Goal: Task Accomplishment & Management: Manage account settings

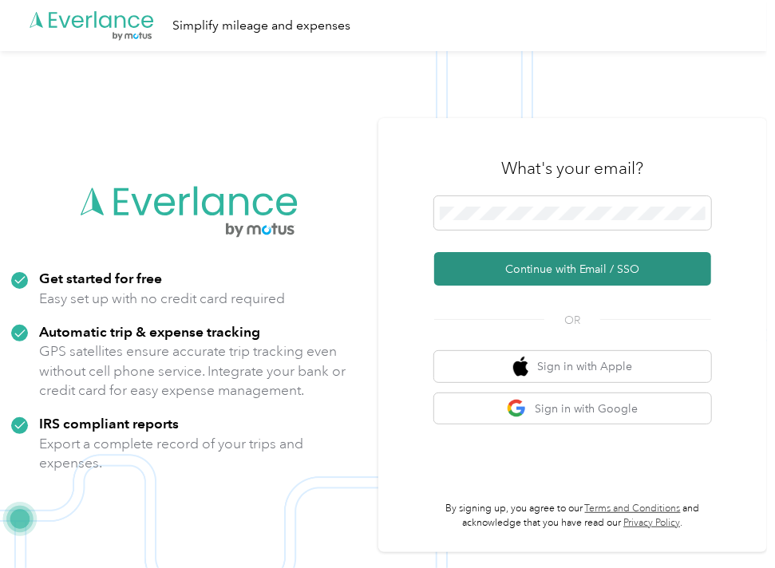
click at [567, 272] on button "Continue with Email / SSO" at bounding box center [573, 269] width 278 height 34
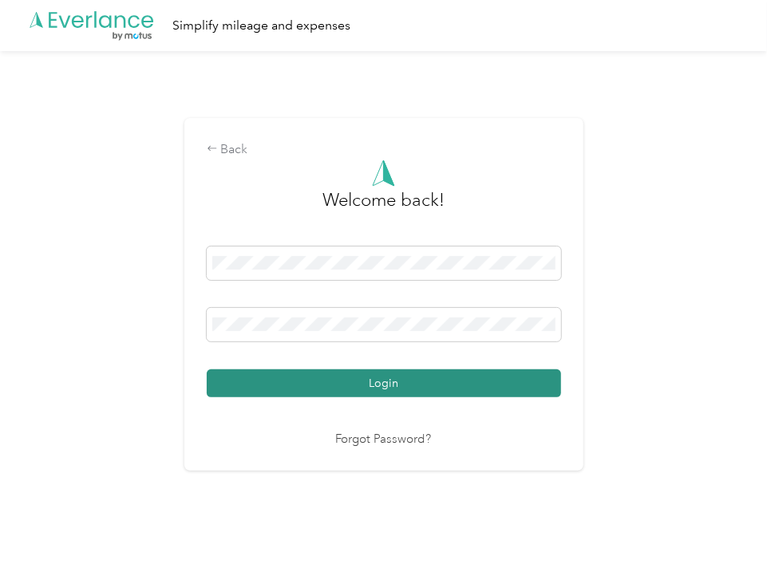
click at [381, 383] on button "Login" at bounding box center [384, 384] width 354 height 28
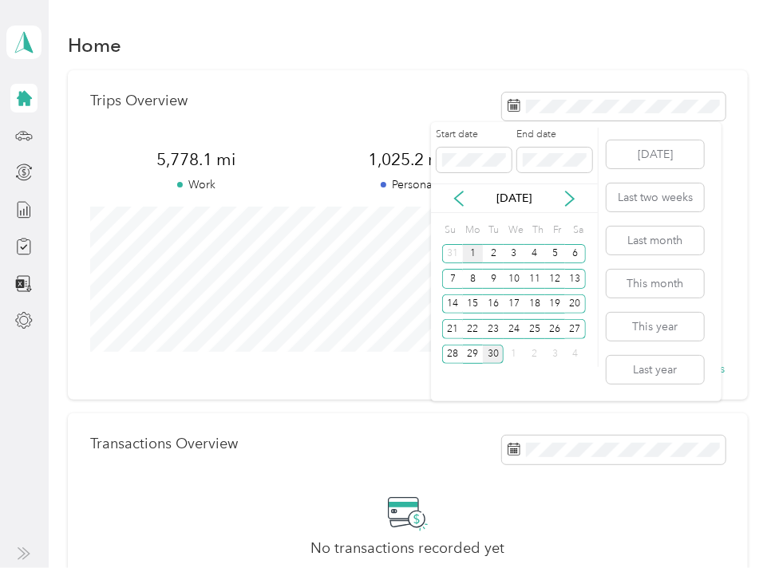
click at [472, 256] on div "1" at bounding box center [473, 254] width 21 height 20
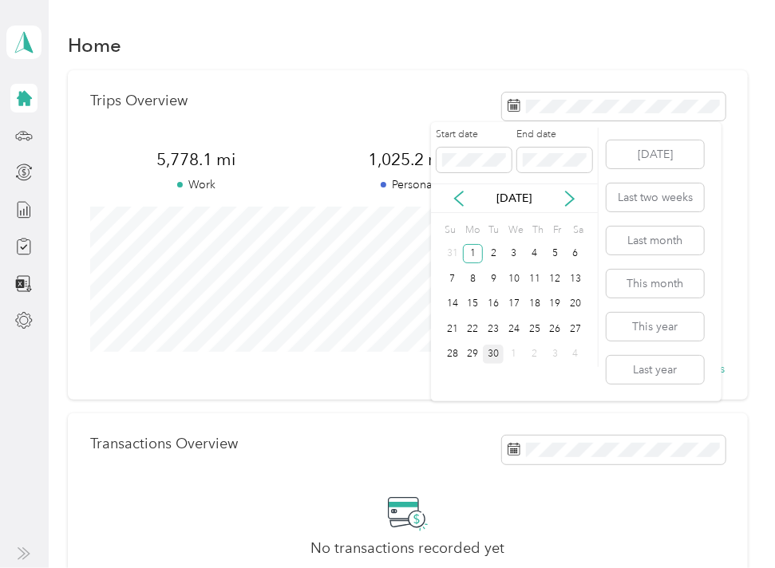
click at [492, 354] on div "30" at bounding box center [493, 355] width 21 height 20
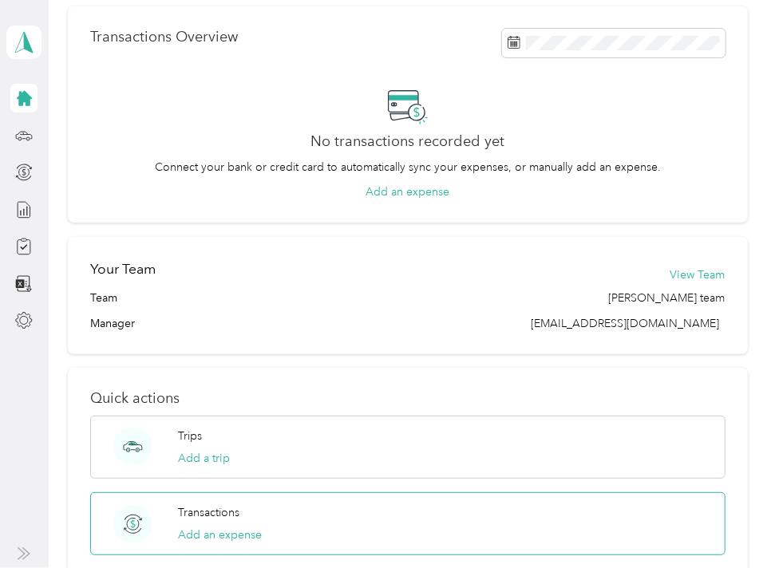
scroll to position [406, 0]
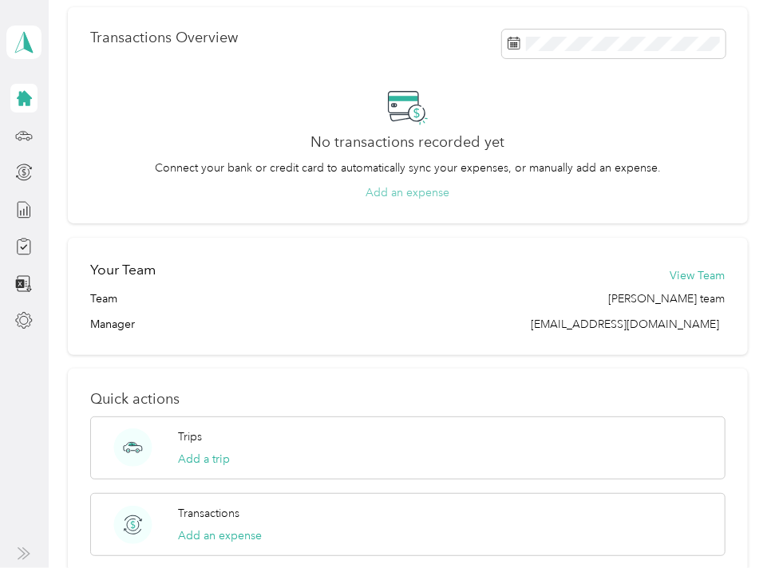
click at [396, 188] on button "Add an expense" at bounding box center [408, 192] width 84 height 17
